Goal: Check status: Check status

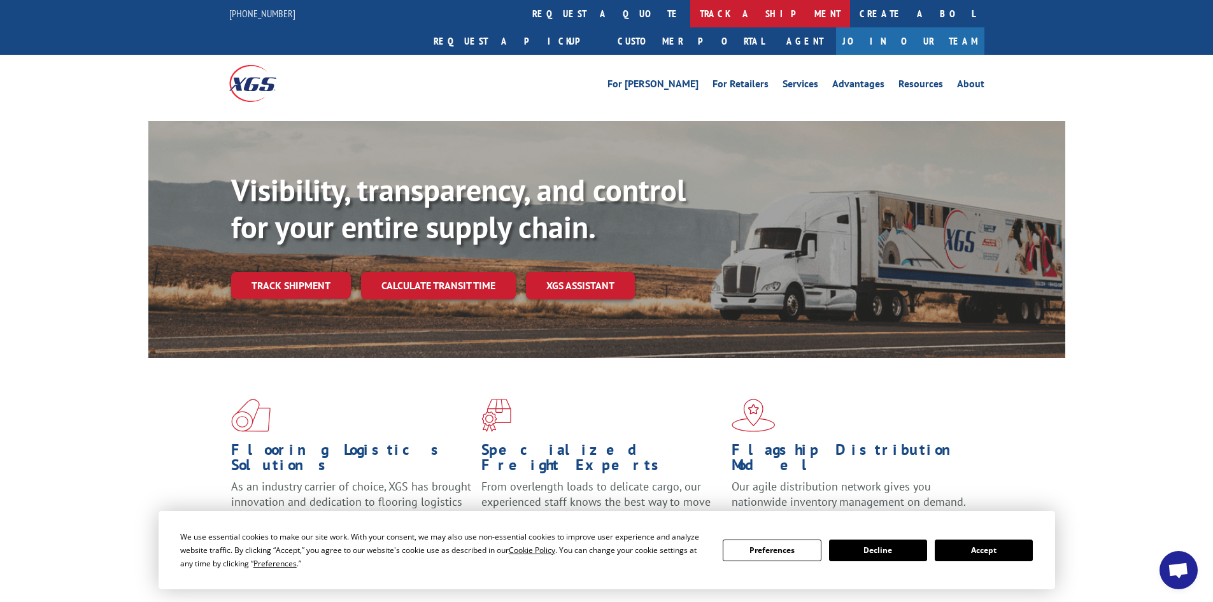
click at [690, 15] on link "track a shipment" at bounding box center [770, 13] width 160 height 27
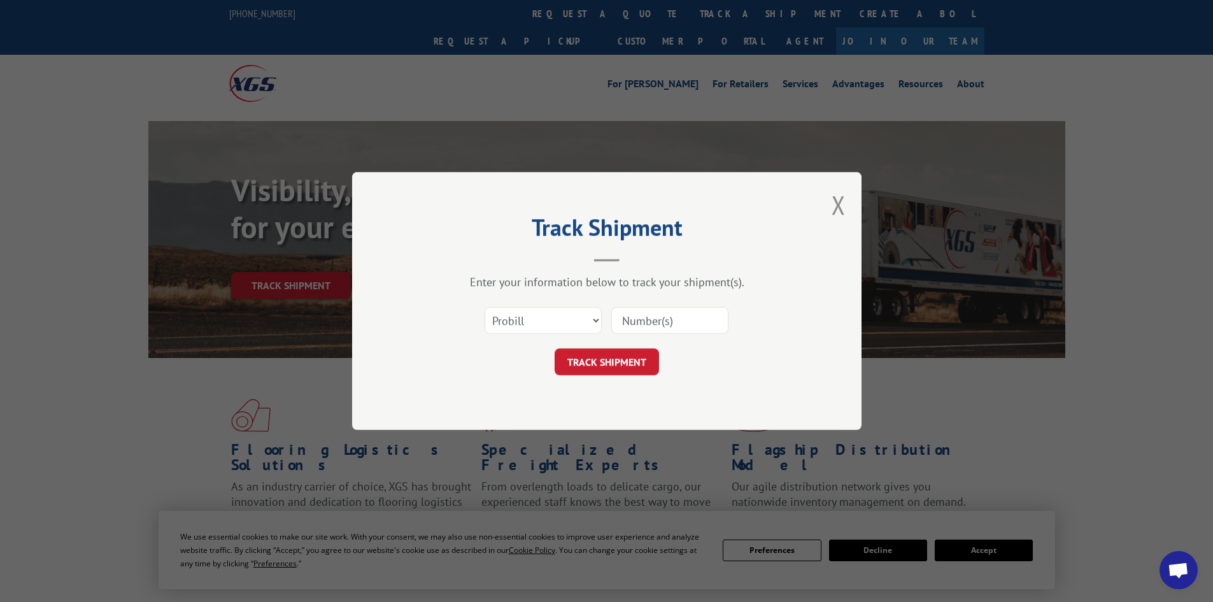
click at [620, 323] on input at bounding box center [669, 320] width 117 height 27
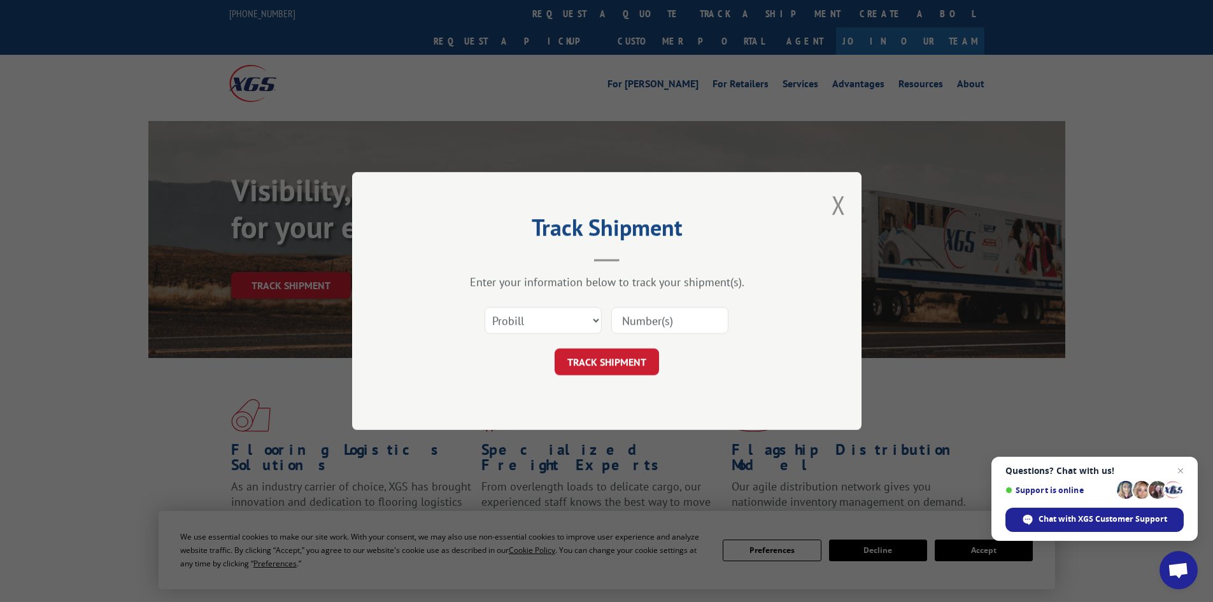
paste input "471163"
type input "471163"
click at [614, 363] on button "TRACK SHIPMENT" at bounding box center [606, 361] width 104 height 27
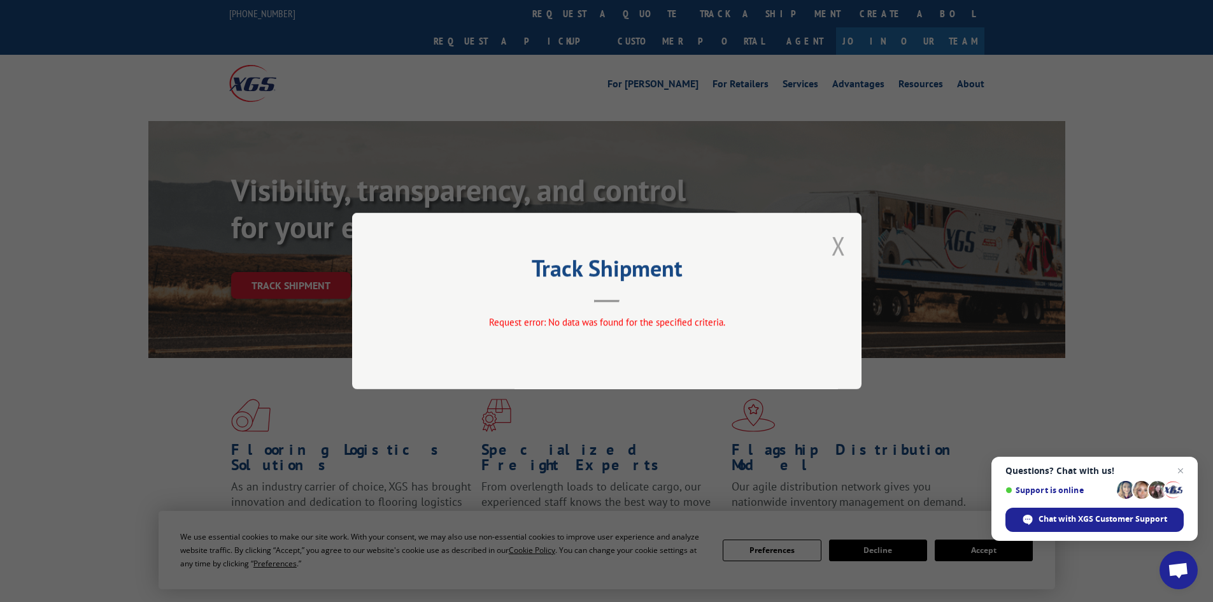
click at [840, 242] on button "Close modal" at bounding box center [838, 246] width 14 height 34
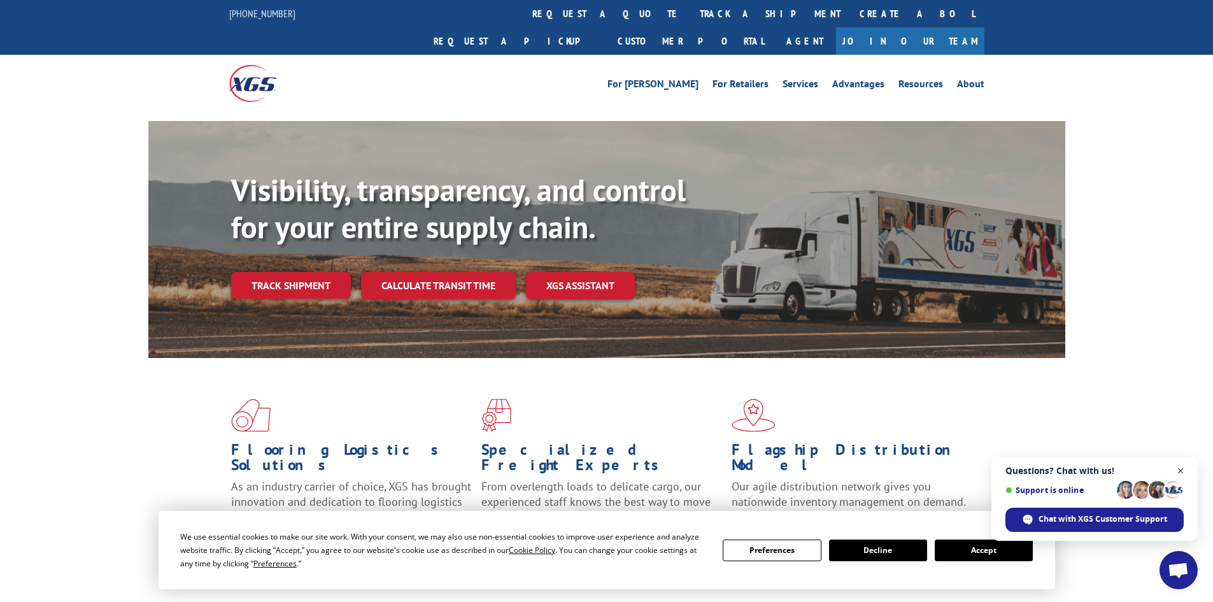
click at [1179, 465] on span "Close chat" at bounding box center [1180, 471] width 16 height 16
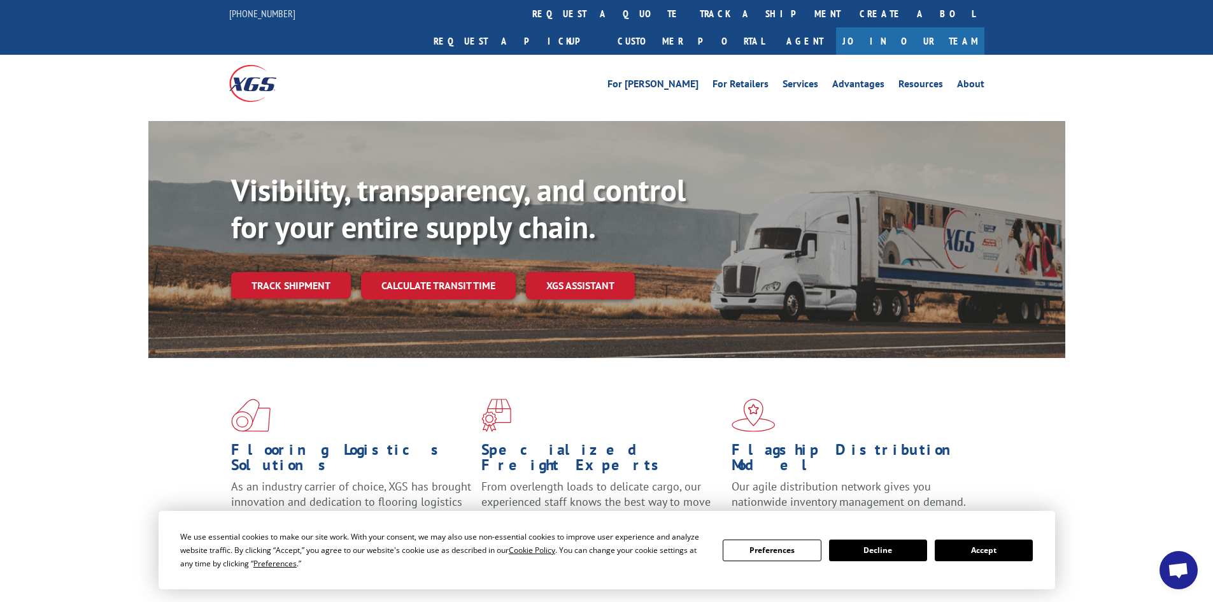
click at [973, 552] on button "Accept" at bounding box center [983, 550] width 98 height 22
